Goal: Information Seeking & Learning: Find specific fact

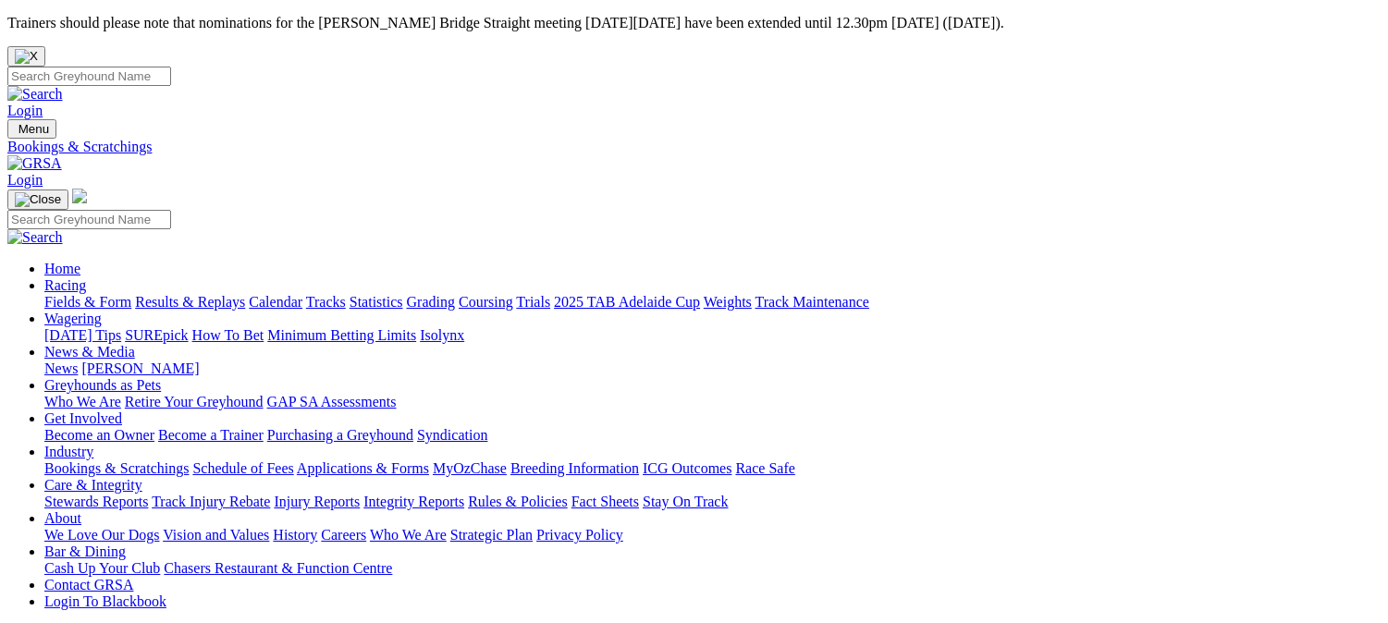
click at [171, 67] on input "Search" at bounding box center [89, 76] width 164 height 19
type input "All the bling"
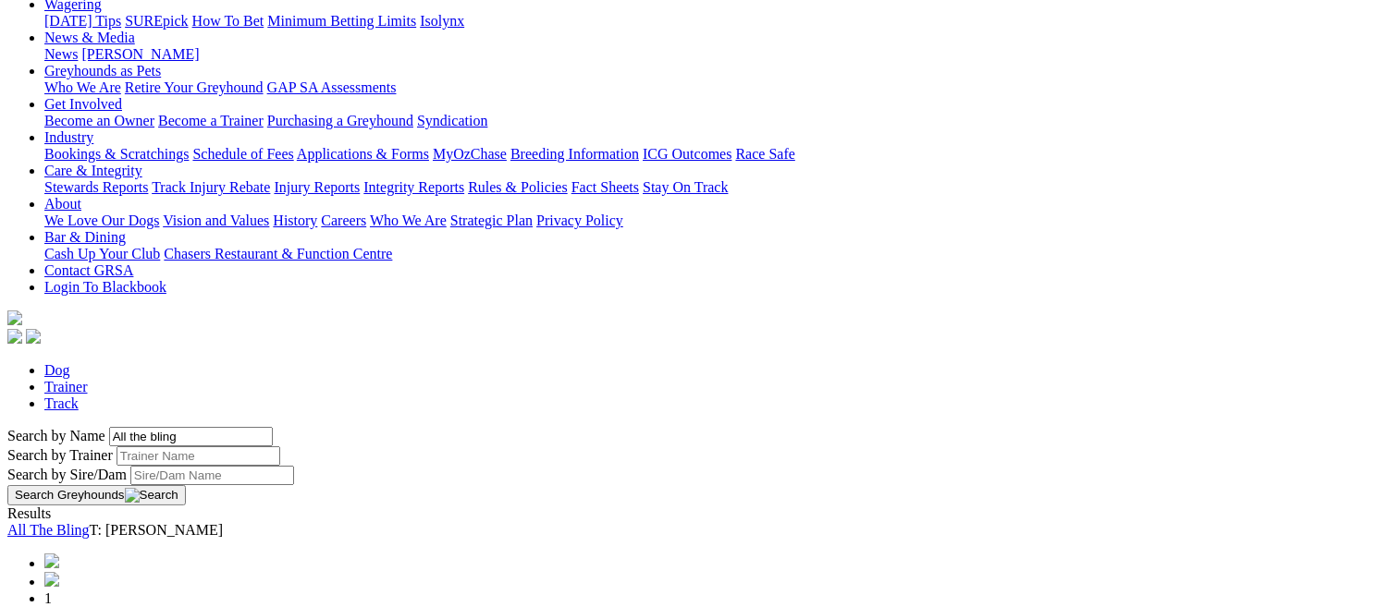
scroll to position [328, 0]
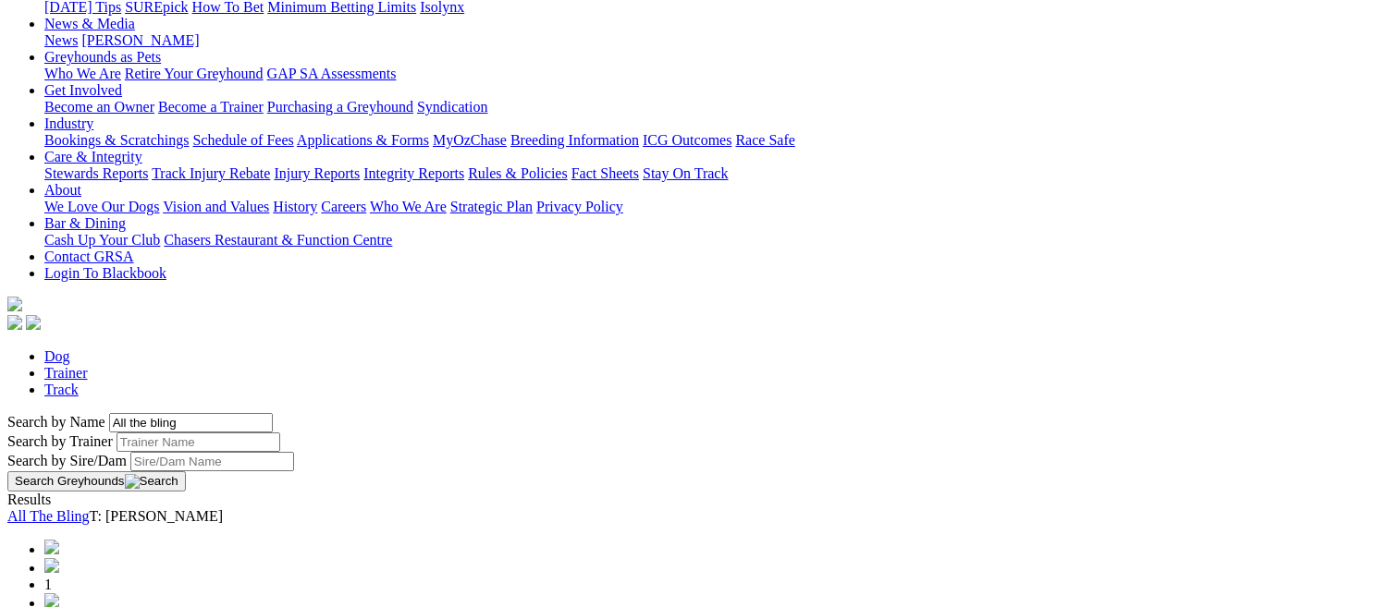
click at [90, 508] on link "All The Bling" at bounding box center [48, 516] width 82 height 16
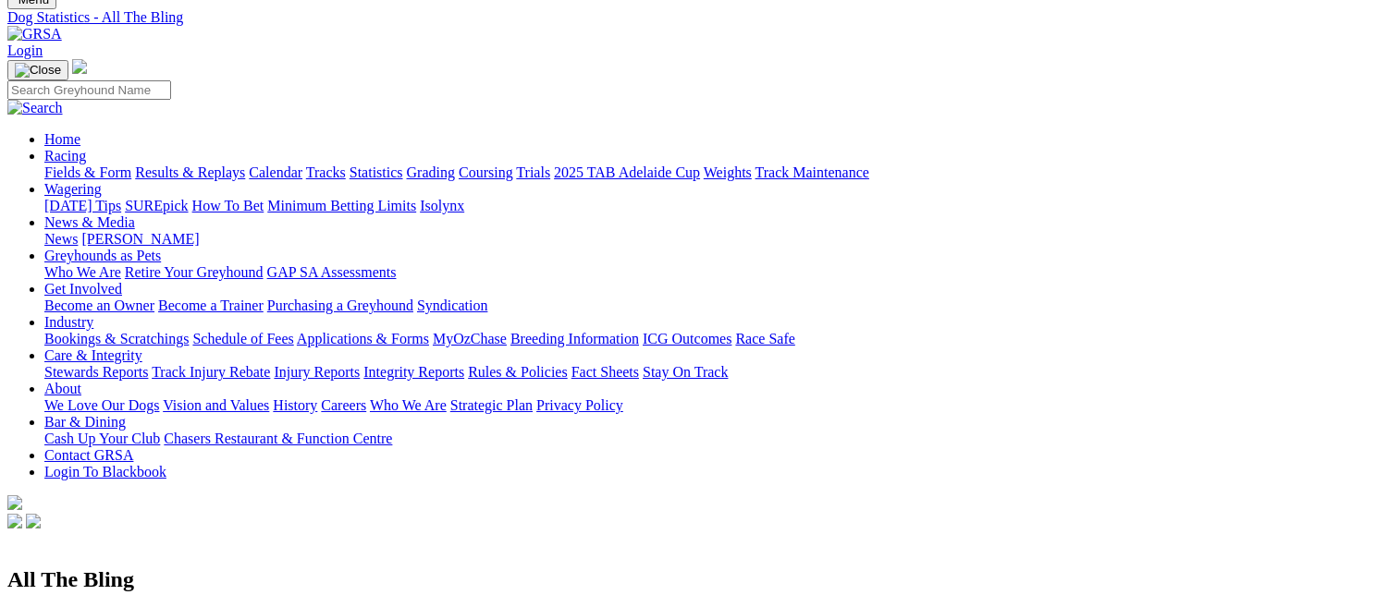
scroll to position [140, 0]
